Goal: Information Seeking & Learning: Learn about a topic

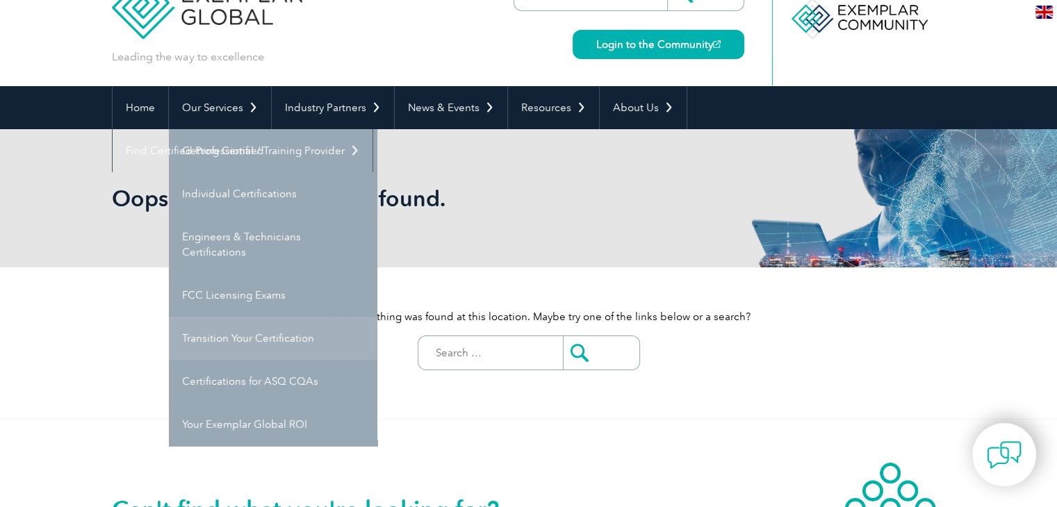
scroll to position [70, 0]
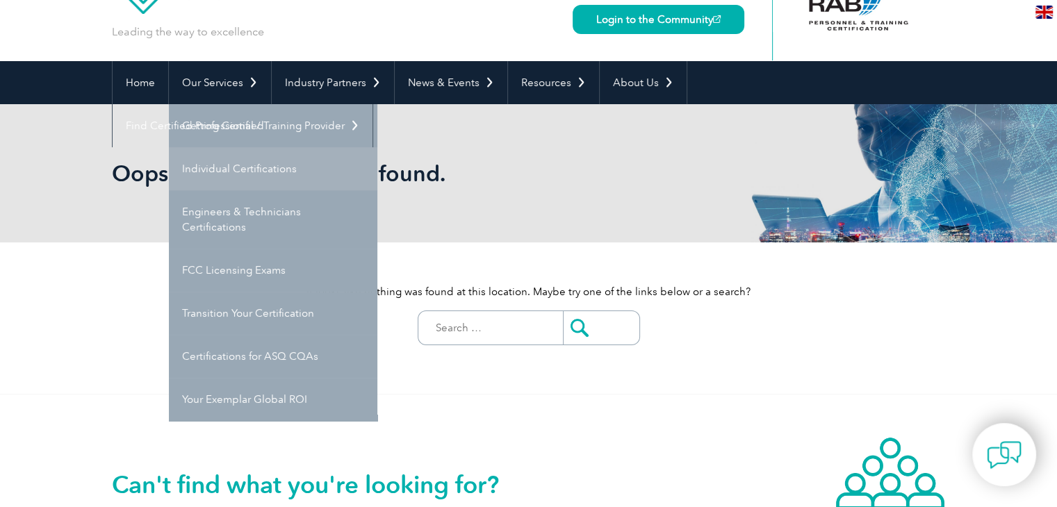
click at [241, 164] on link "Individual Certifications" at bounding box center [273, 168] width 209 height 43
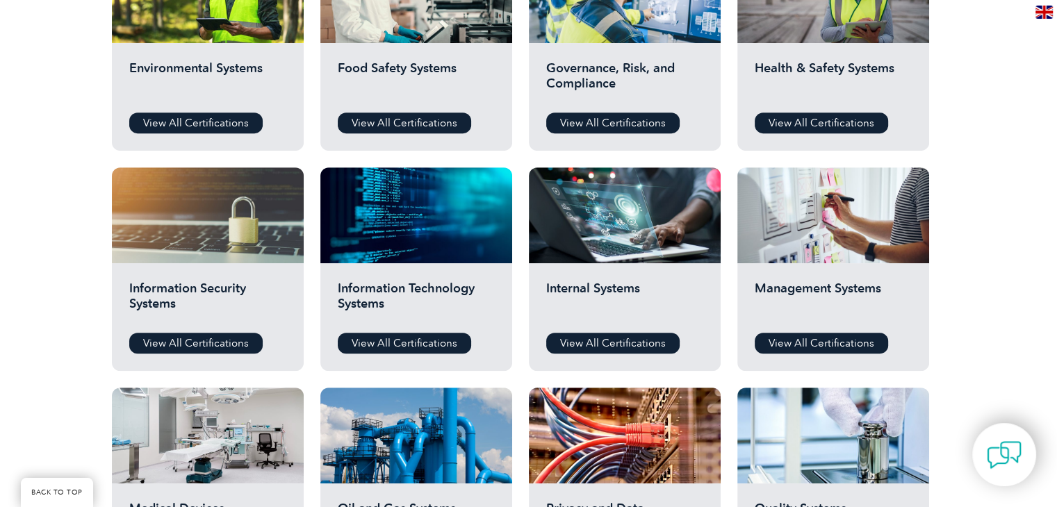
scroll to position [626, 0]
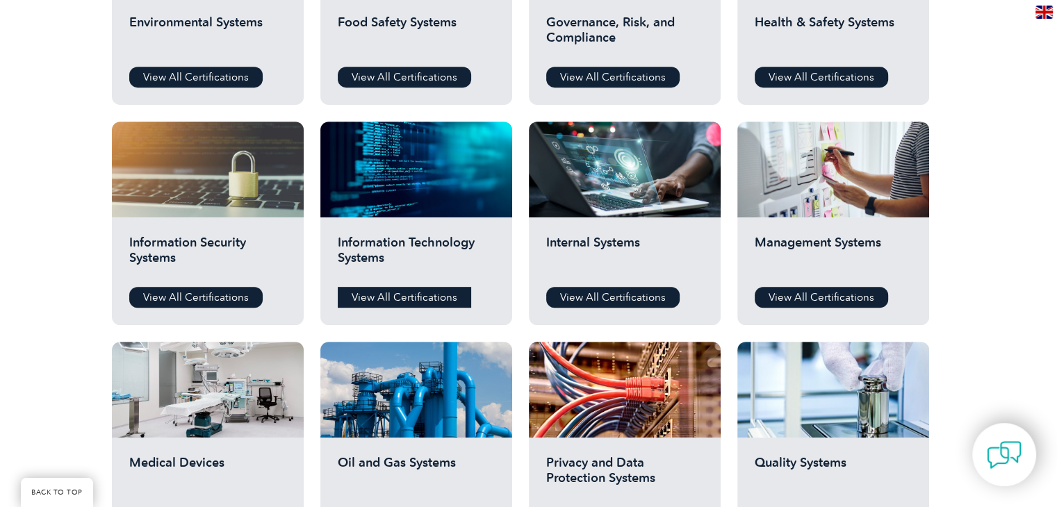
click at [398, 297] on link "View All Certifications" at bounding box center [404, 297] width 133 height 21
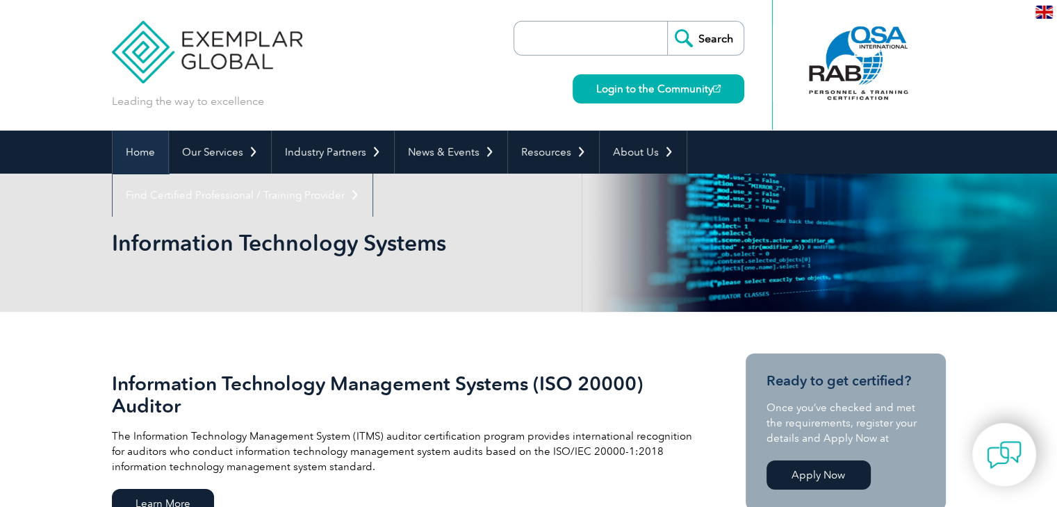
click at [153, 147] on link "Home" at bounding box center [141, 152] width 56 height 43
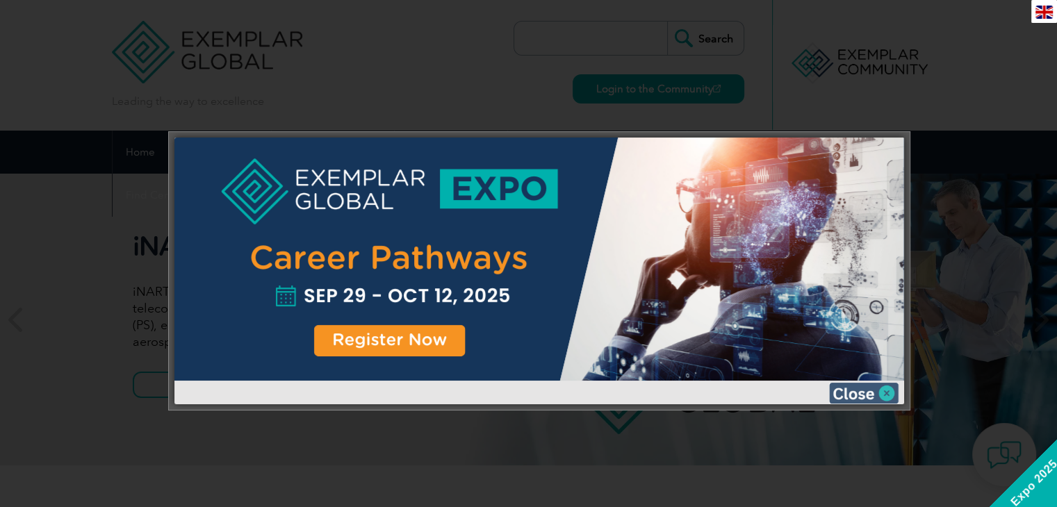
click at [842, 389] on img at bounding box center [864, 393] width 70 height 21
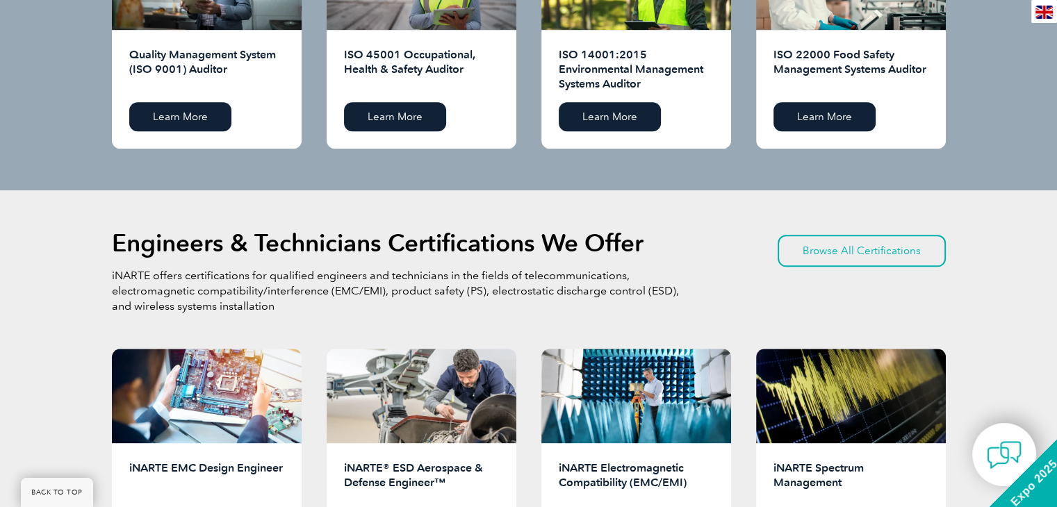
scroll to position [1390, 0]
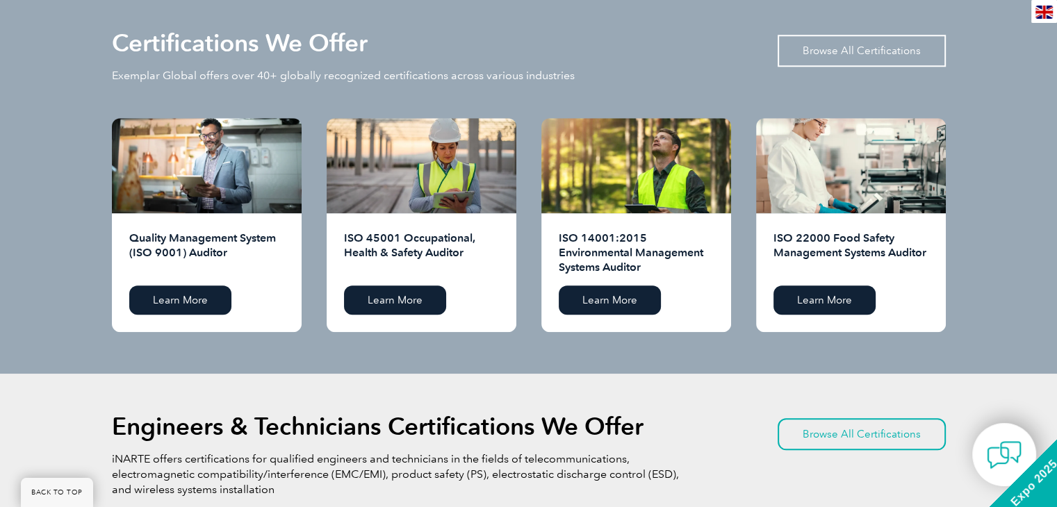
click at [831, 57] on link "Browse All Certifications" at bounding box center [862, 51] width 168 height 32
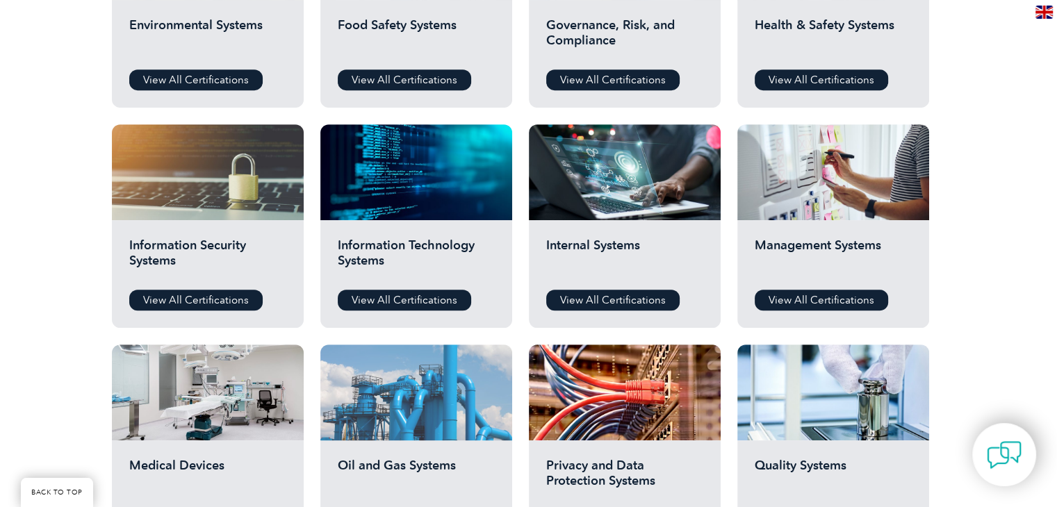
scroll to position [626, 0]
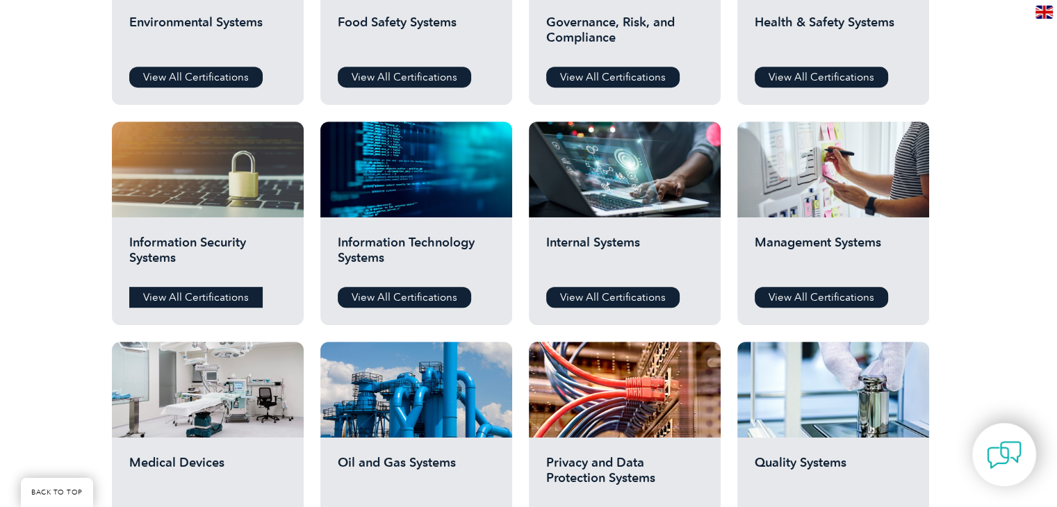
click at [192, 297] on link "View All Certifications" at bounding box center [195, 297] width 133 height 21
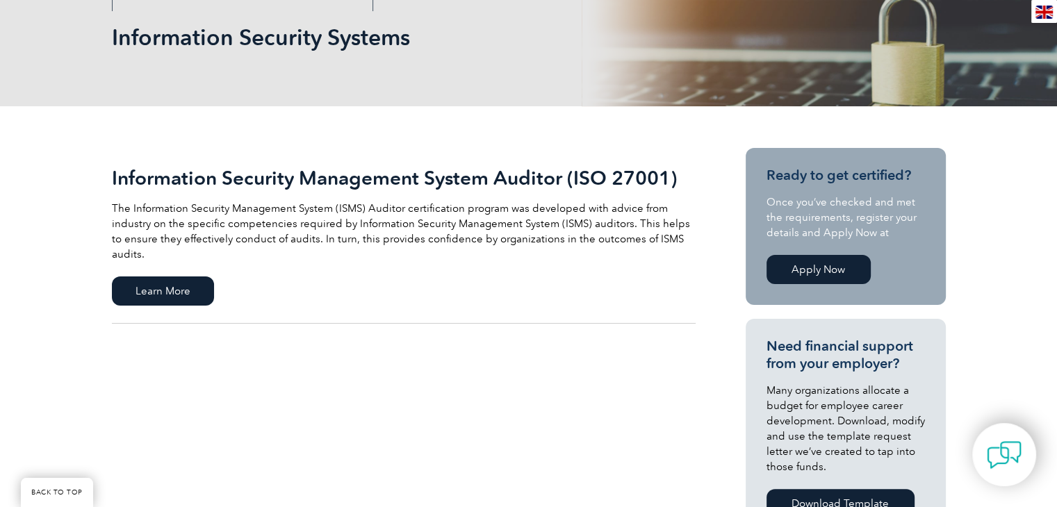
scroll to position [209, 0]
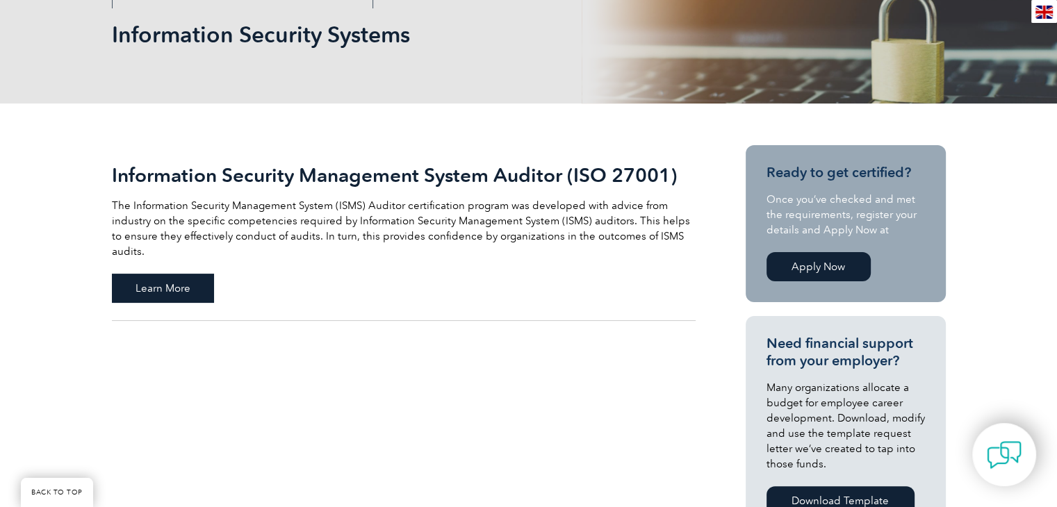
click at [169, 274] on span "Learn More" at bounding box center [163, 288] width 102 height 29
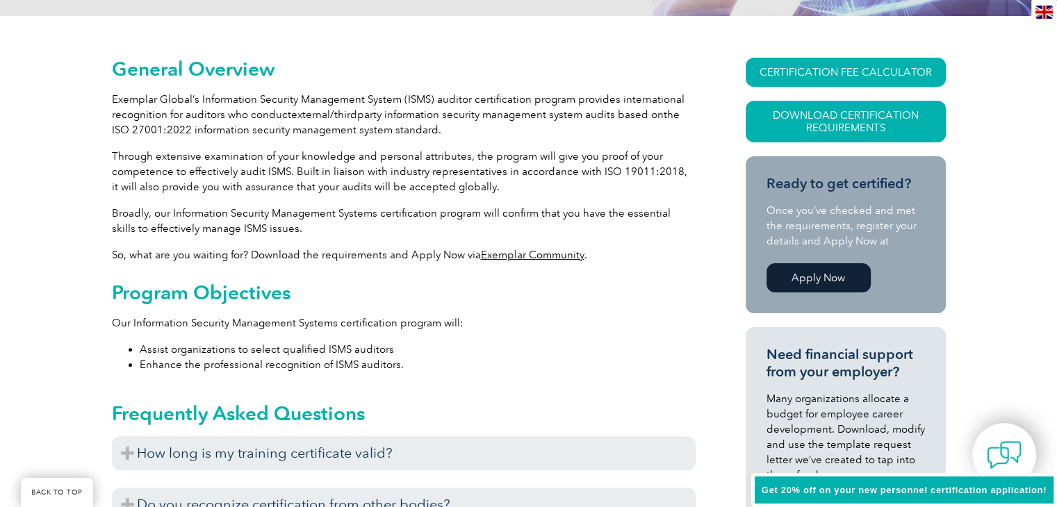
scroll to position [348, 0]
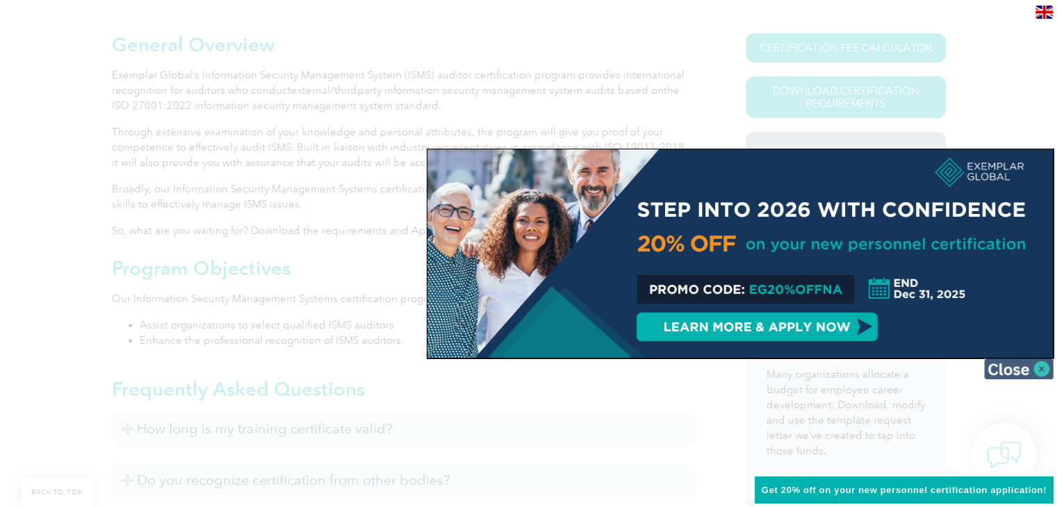
click at [1035, 366] on img at bounding box center [1019, 369] width 70 height 21
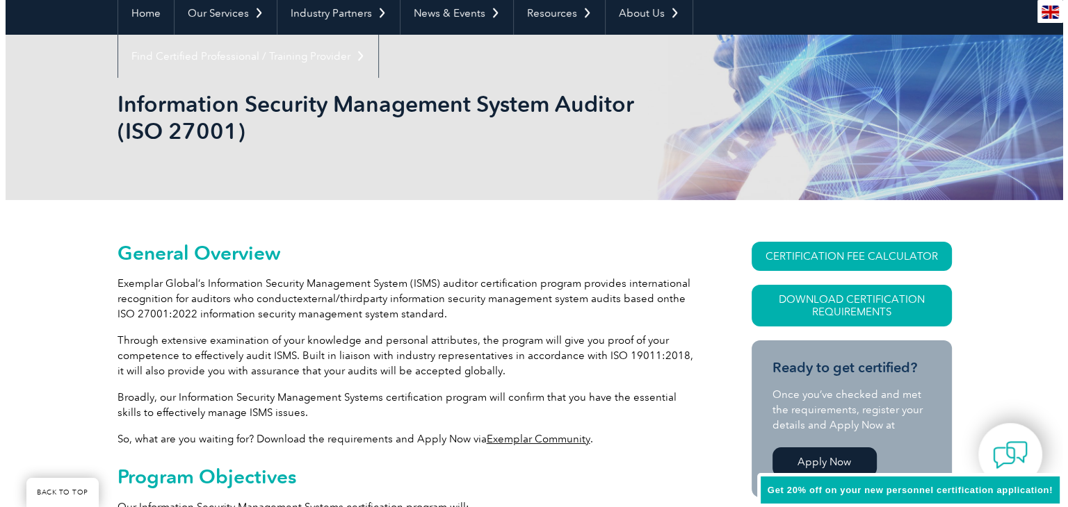
scroll to position [139, 0]
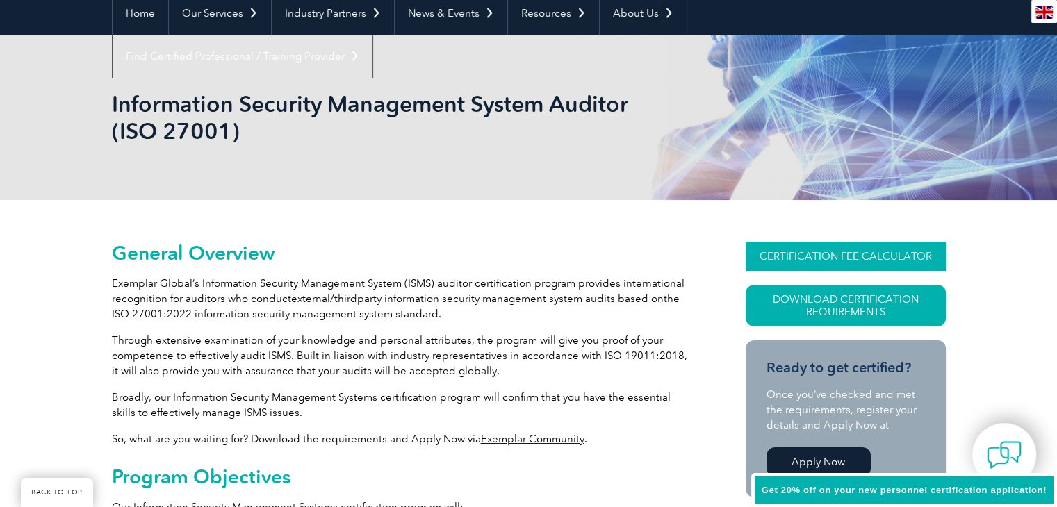
click at [849, 256] on link "CERTIFICATION FEE CALCULATOR" at bounding box center [846, 256] width 200 height 29
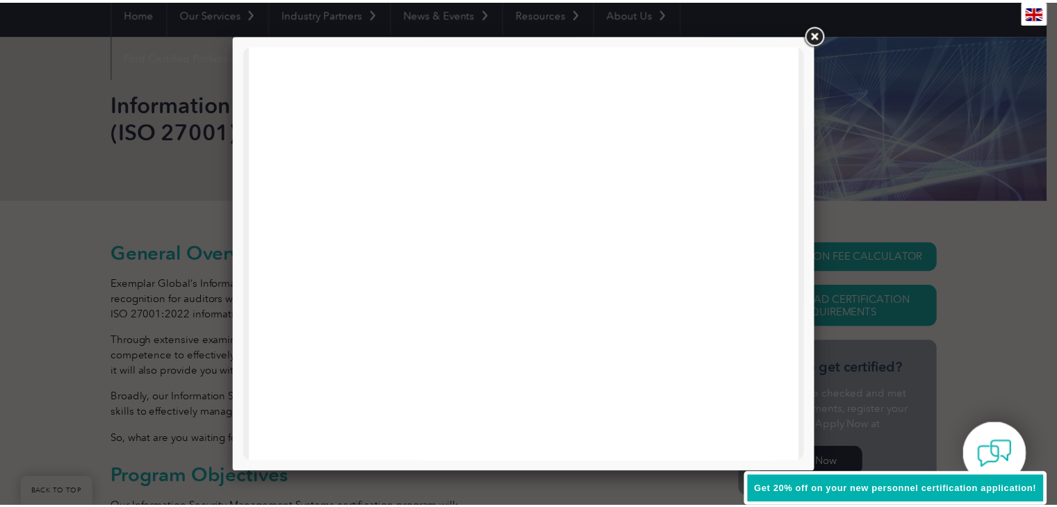
scroll to position [246, 0]
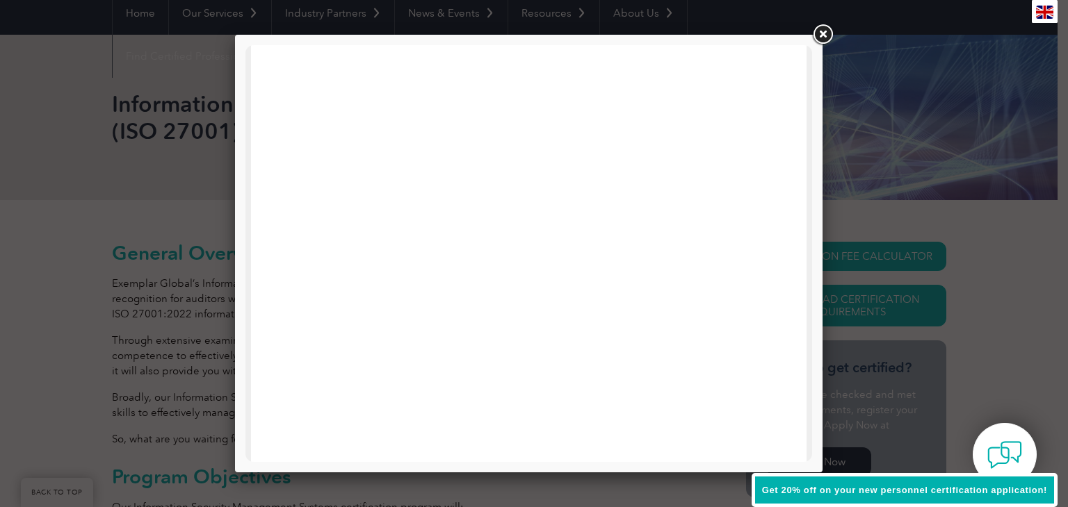
click at [827, 39] on link at bounding box center [822, 34] width 25 height 25
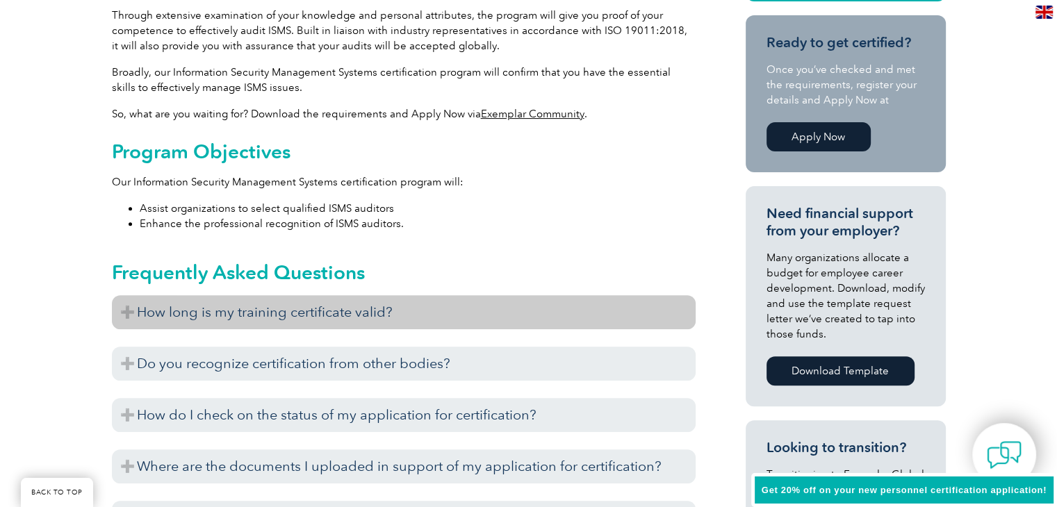
scroll to position [487, 0]
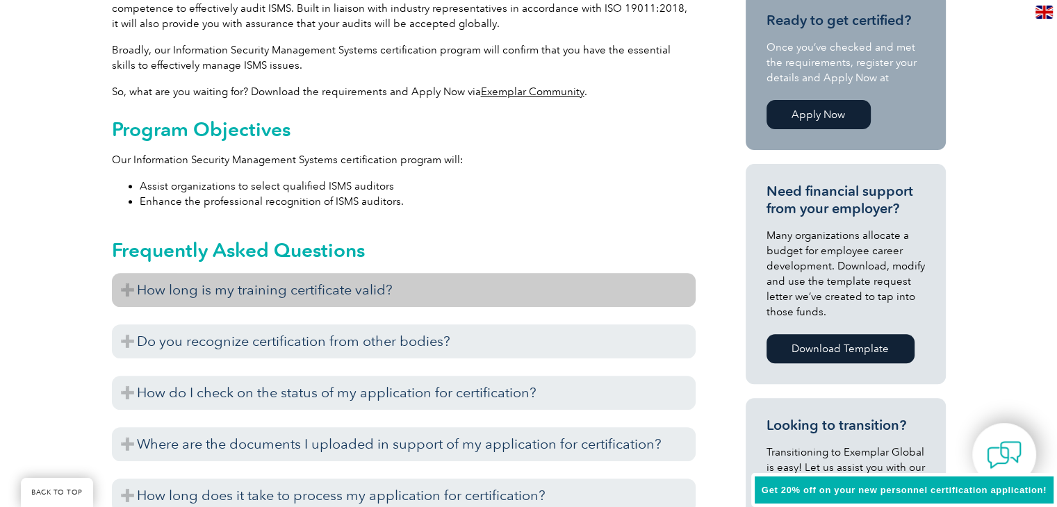
click at [562, 293] on h3 "How long is my training certificate valid?" at bounding box center [404, 290] width 584 height 34
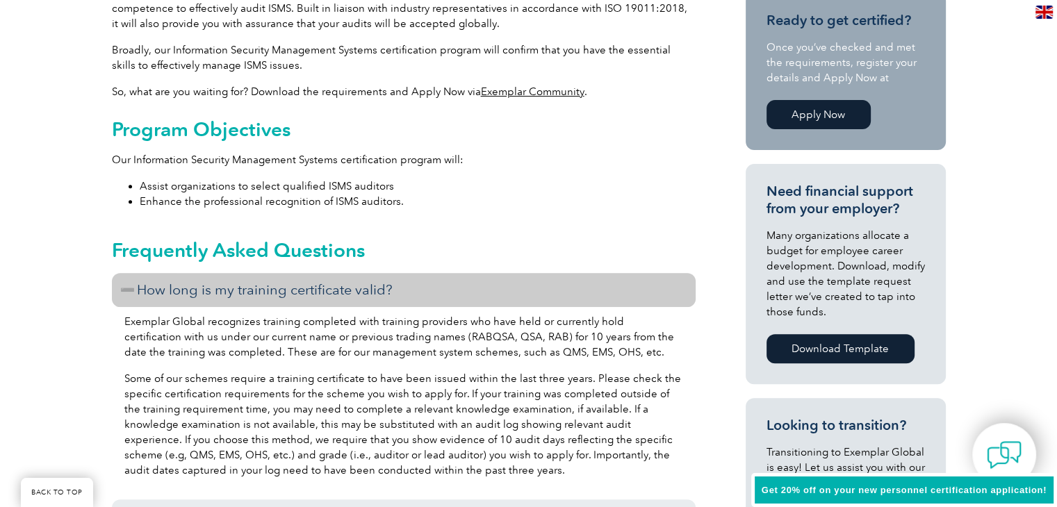
click at [562, 293] on h3 "How long is my training certificate valid?" at bounding box center [404, 290] width 584 height 34
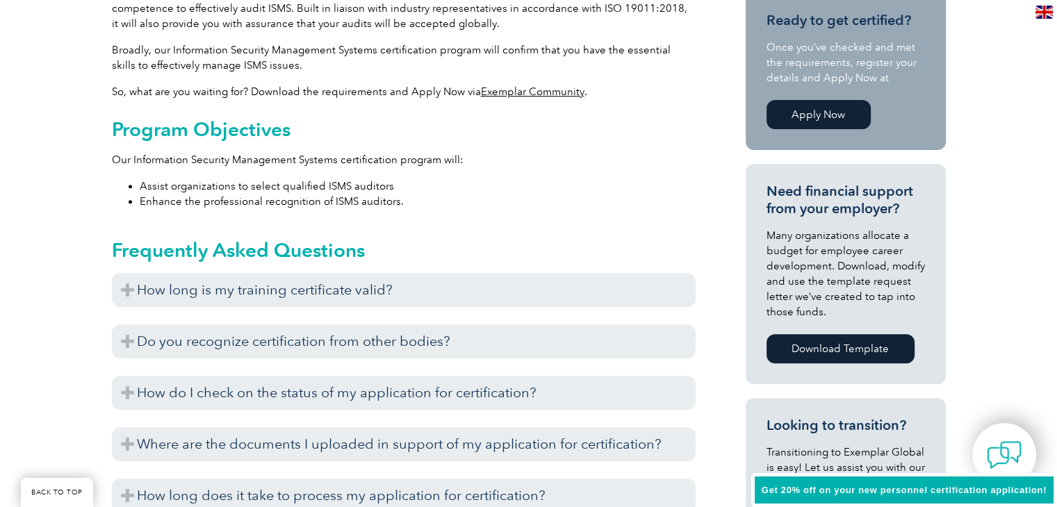
click at [806, 117] on link "Apply Now" at bounding box center [819, 114] width 104 height 29
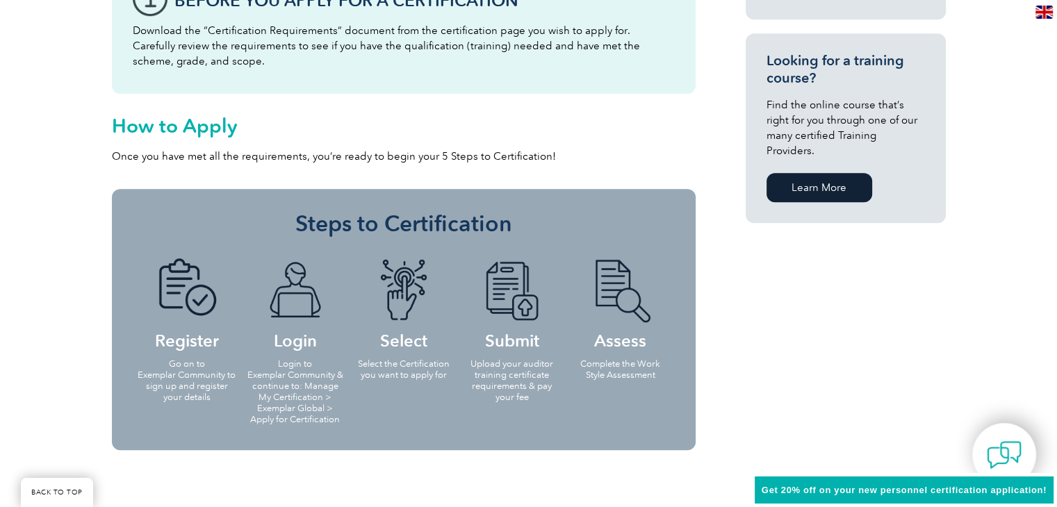
scroll to position [1043, 0]
